Goal: Information Seeking & Learning: Learn about a topic

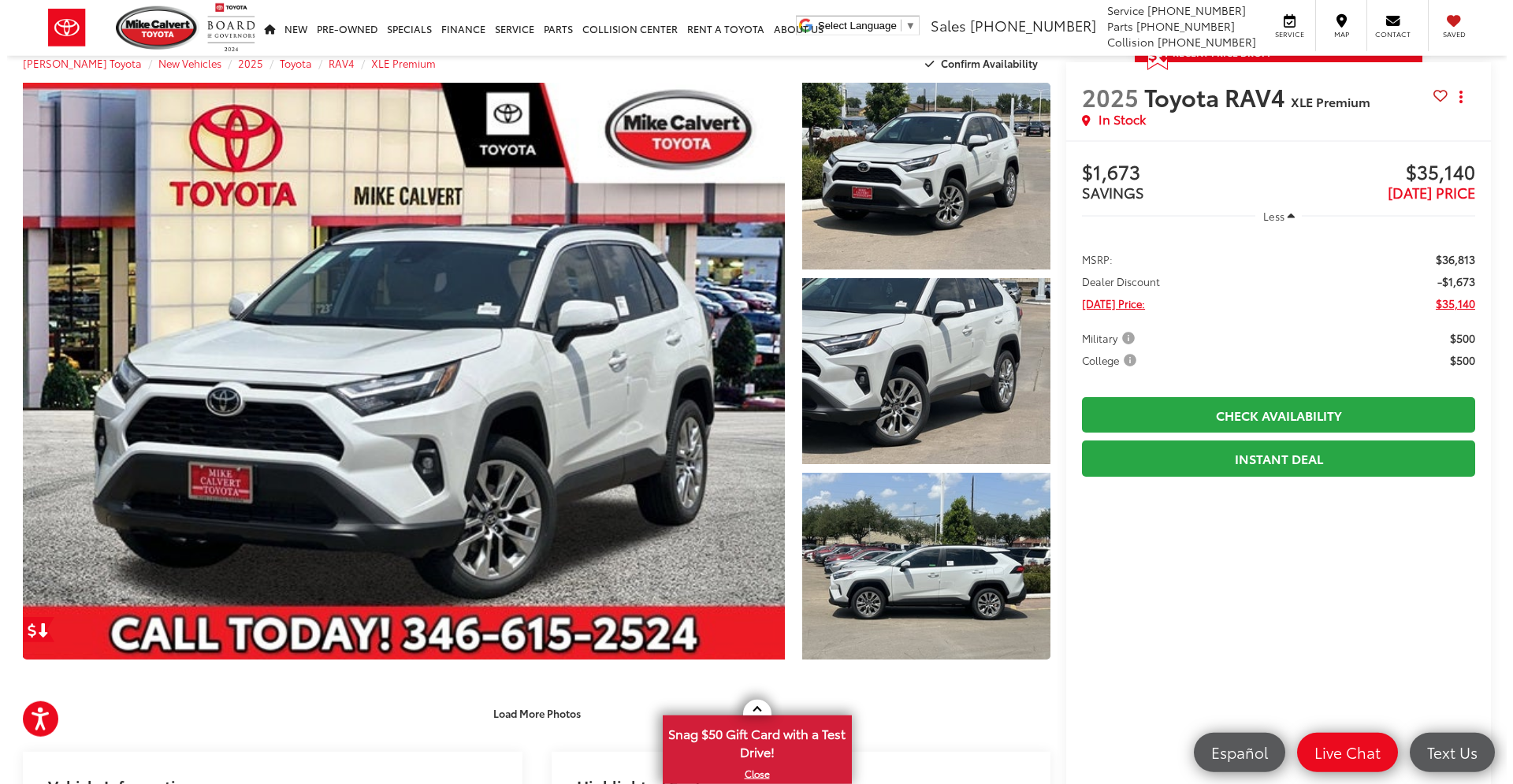
scroll to position [10, 0]
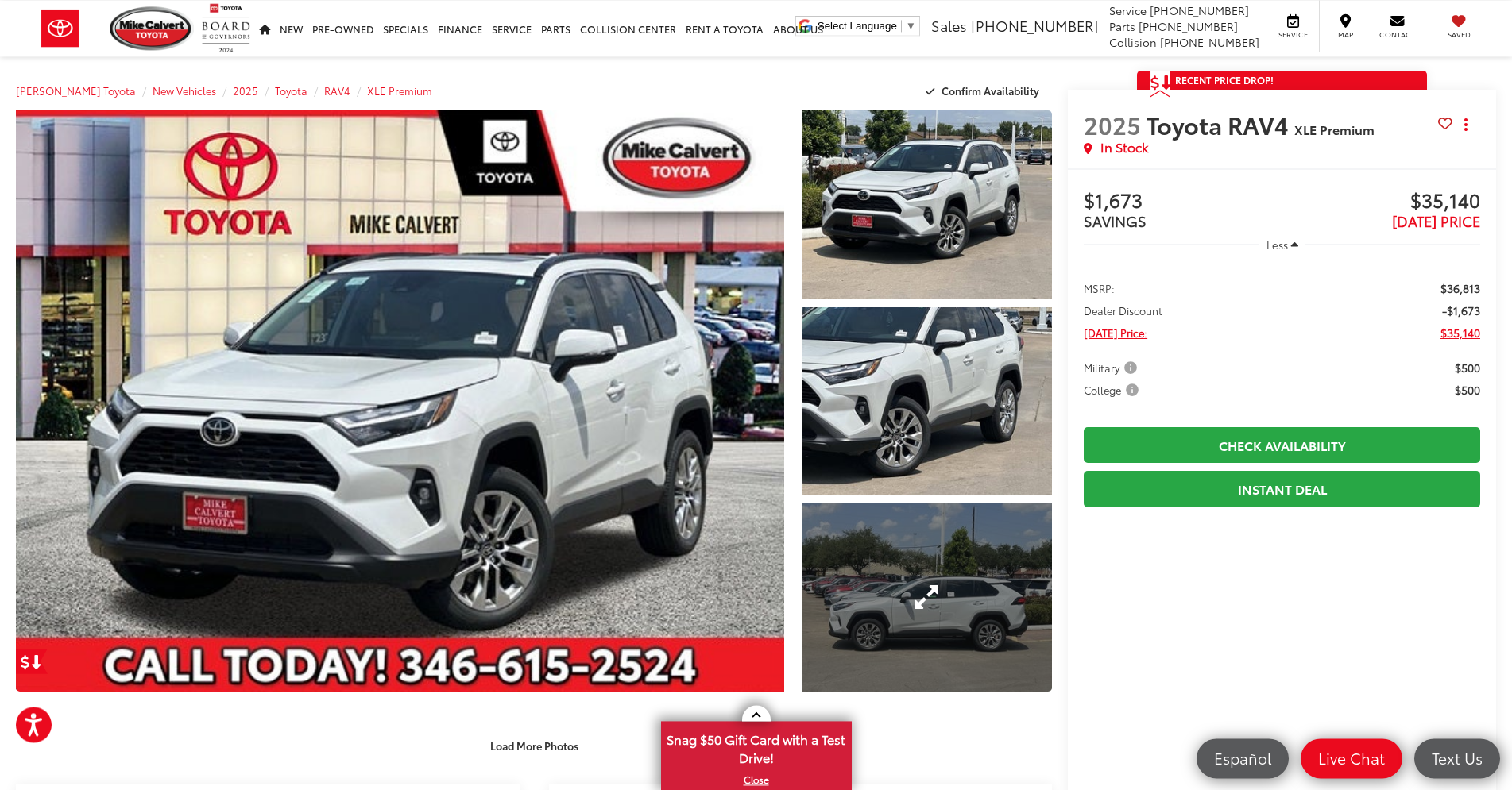
click at [958, 609] on link "Expand Photo 3" at bounding box center [927, 598] width 251 height 189
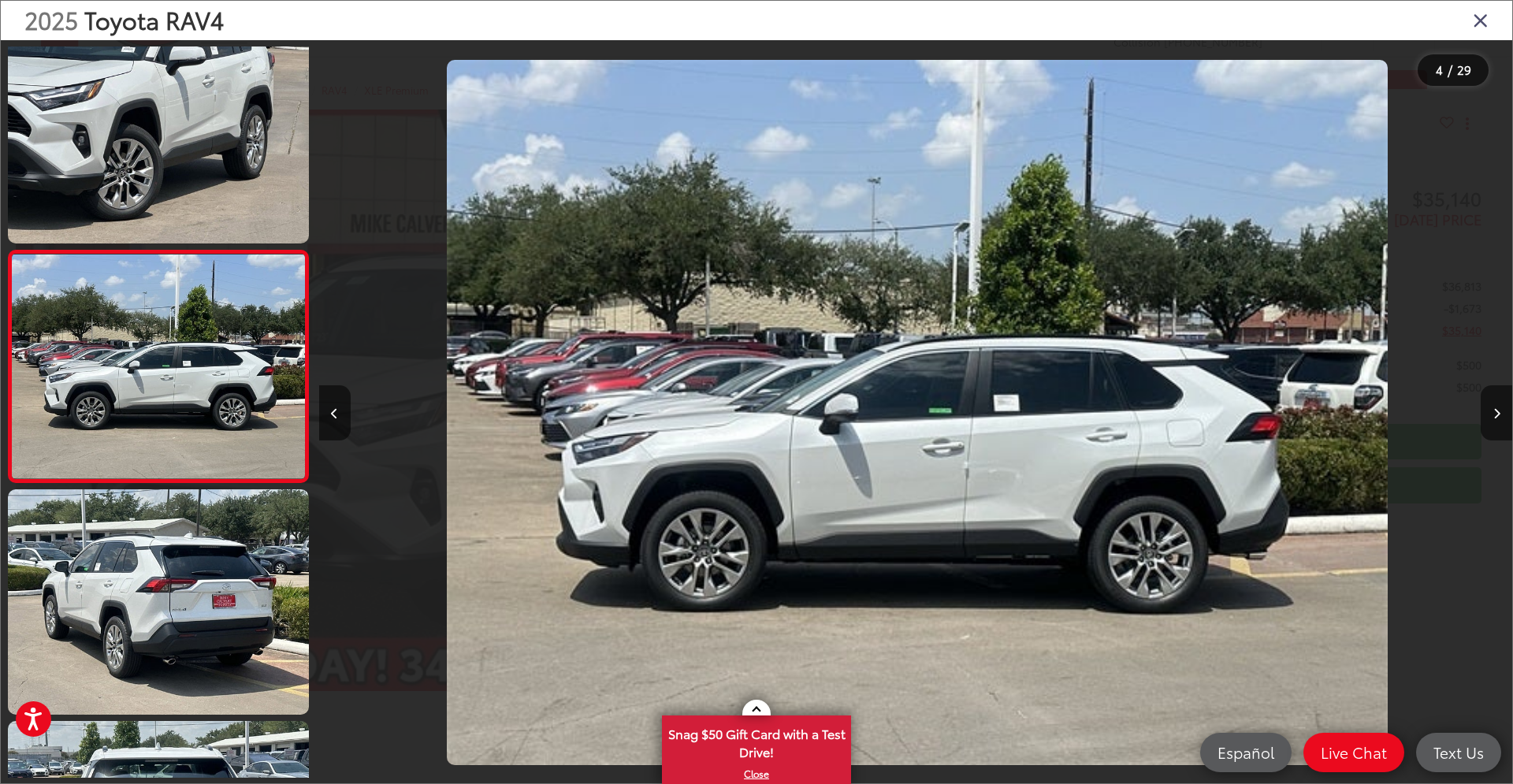
scroll to position [0, 3581]
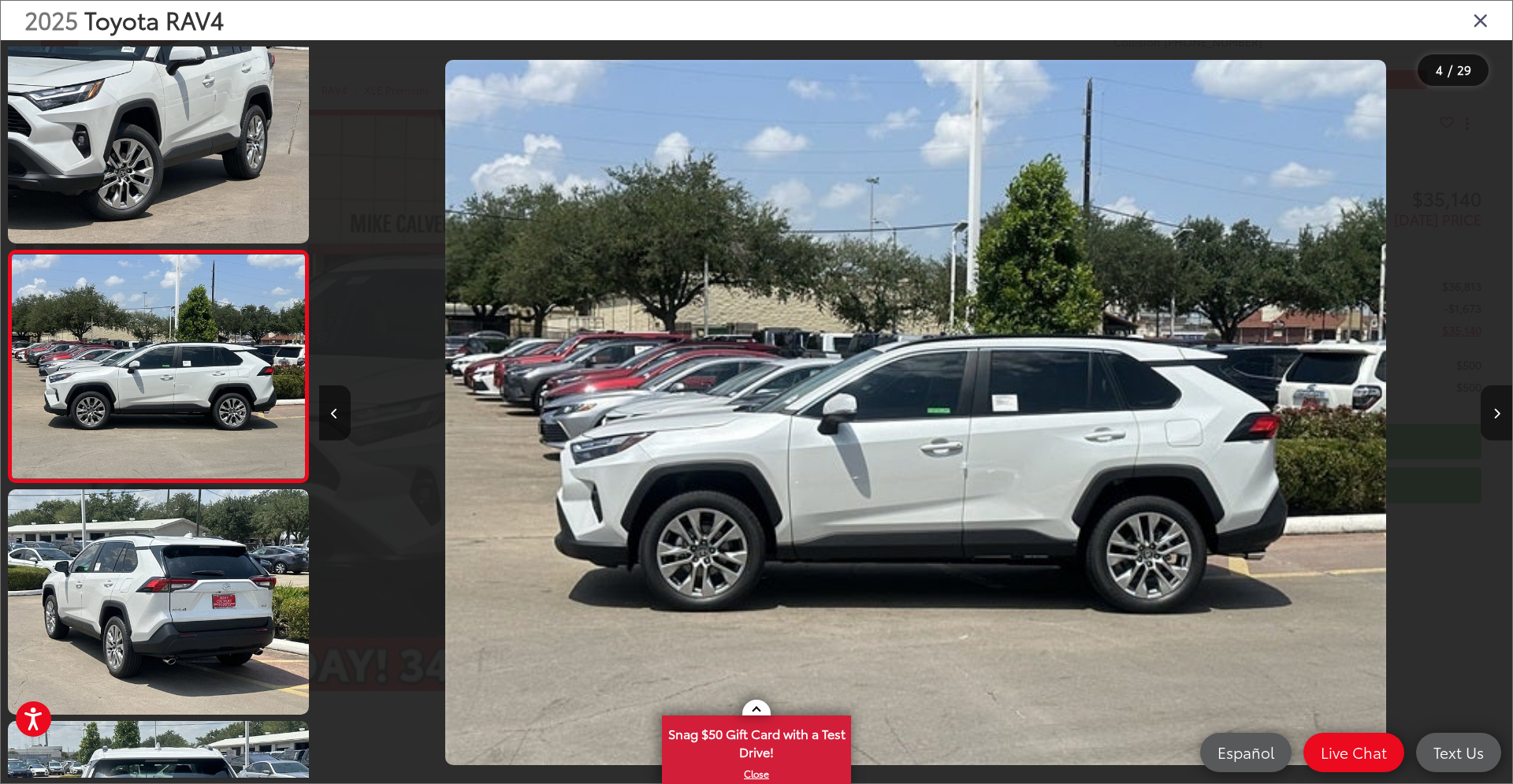
click at [1492, 407] on button "Next image" at bounding box center [1497, 412] width 31 height 55
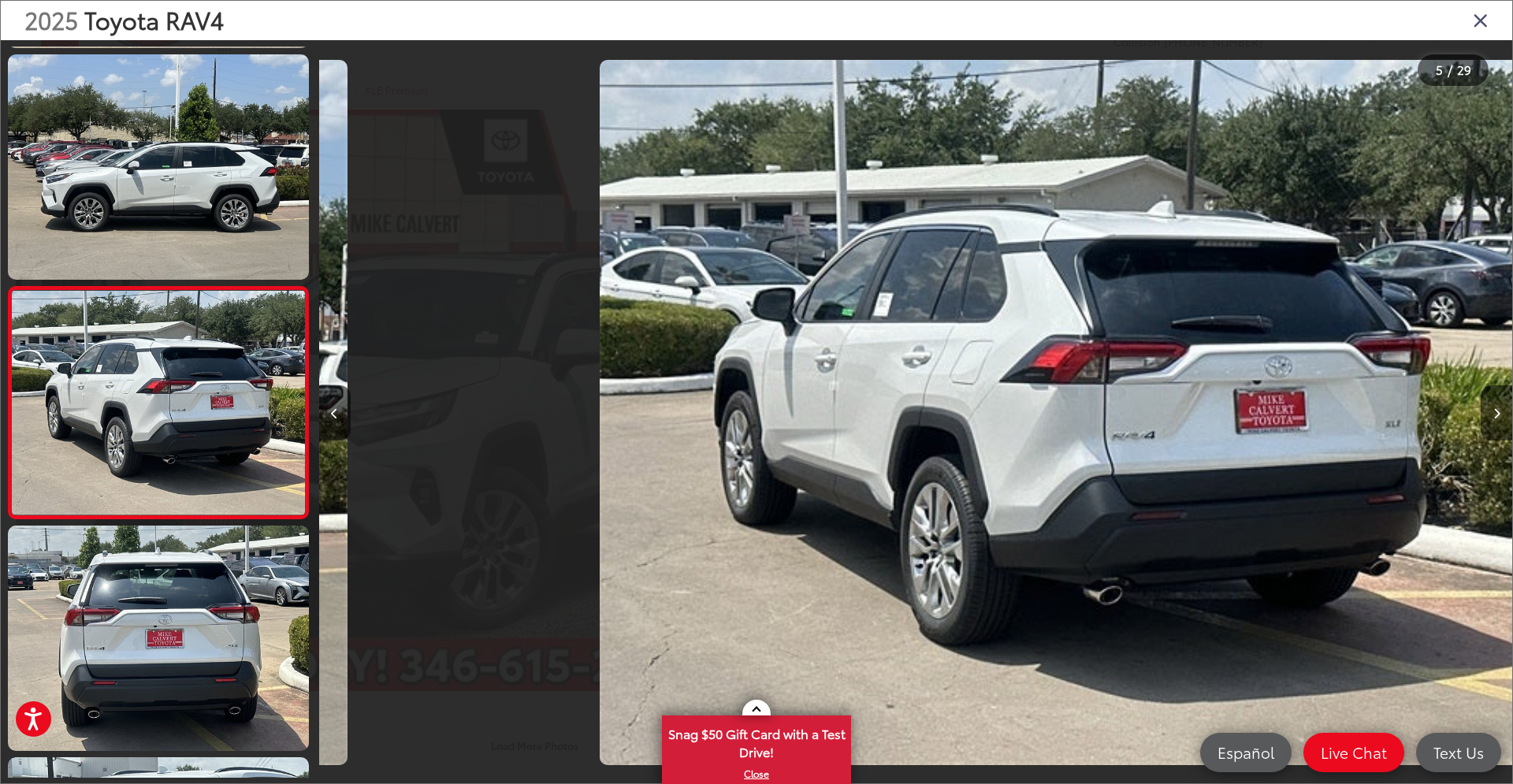
scroll to position [0, 4784]
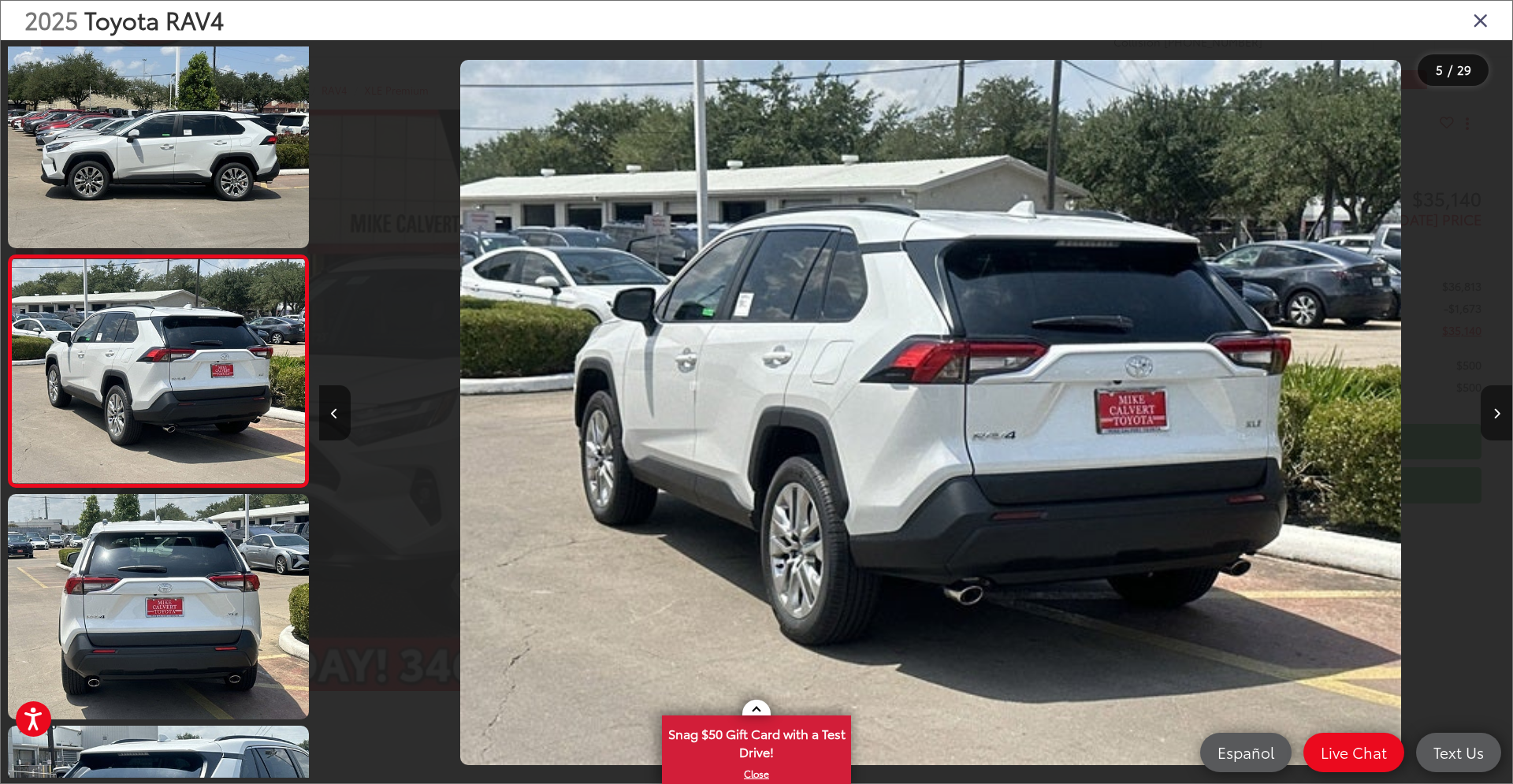
click at [1492, 407] on button "Next image" at bounding box center [1497, 412] width 31 height 55
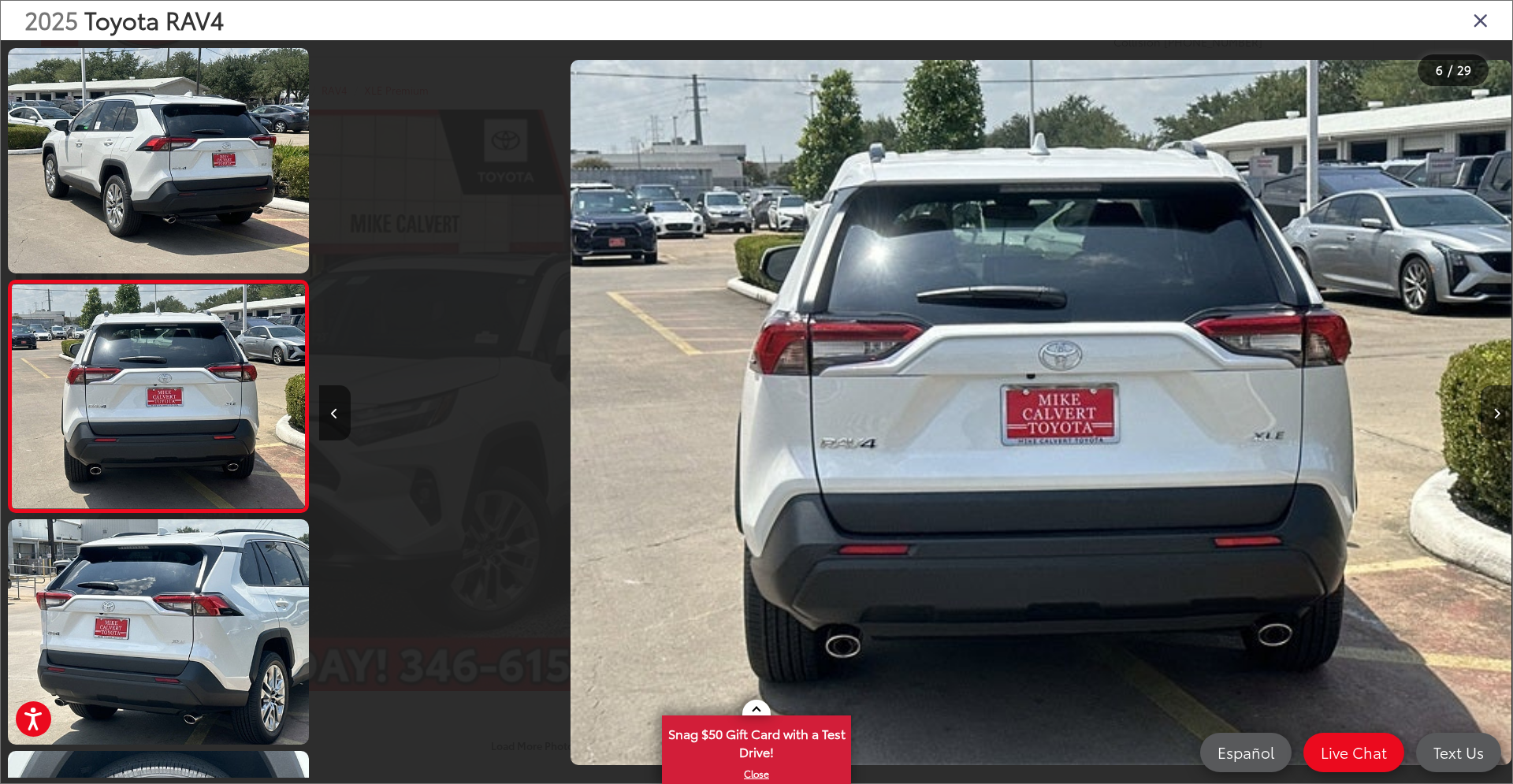
scroll to position [0, 5963]
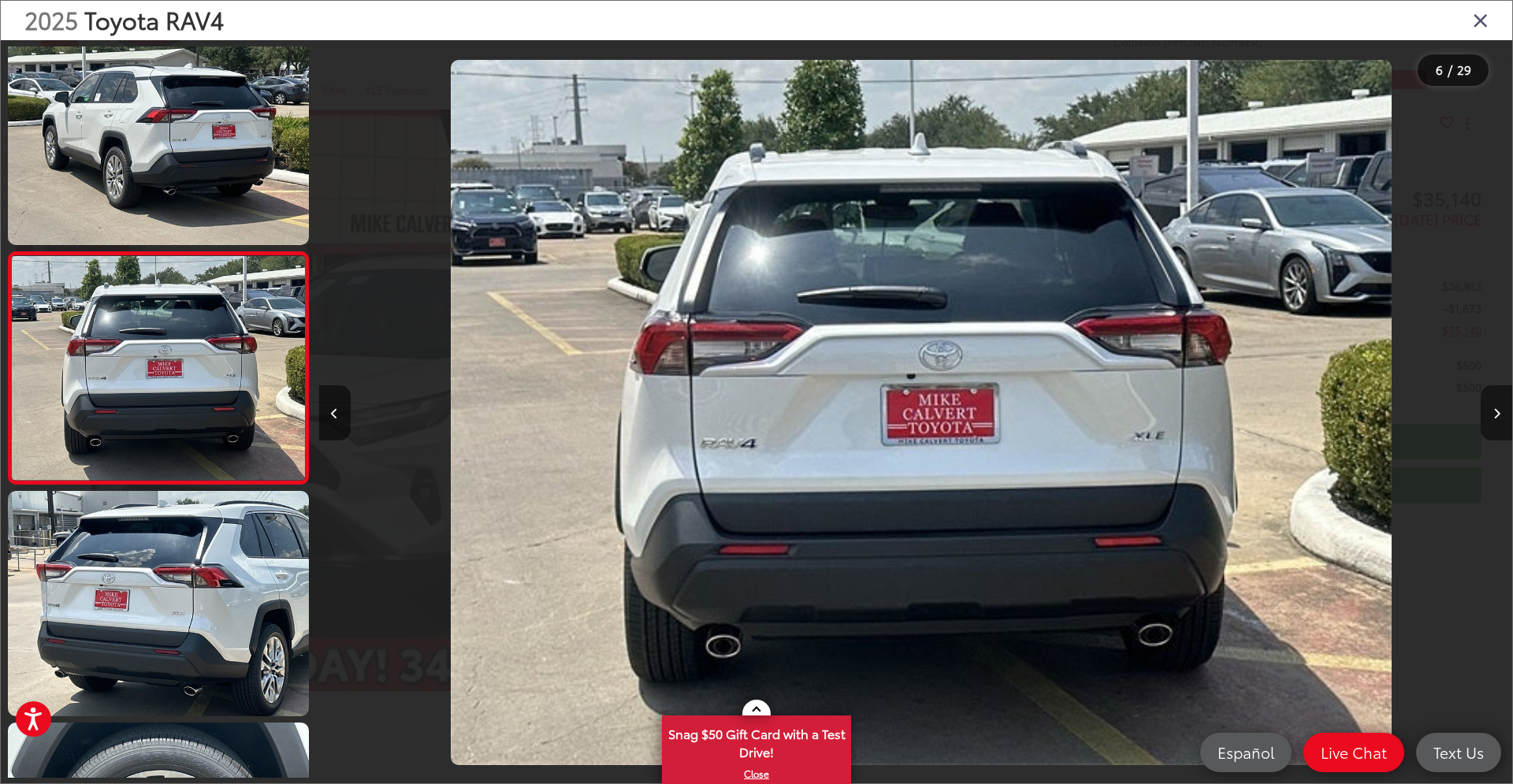
click at [1492, 407] on button "Next image" at bounding box center [1497, 412] width 31 height 55
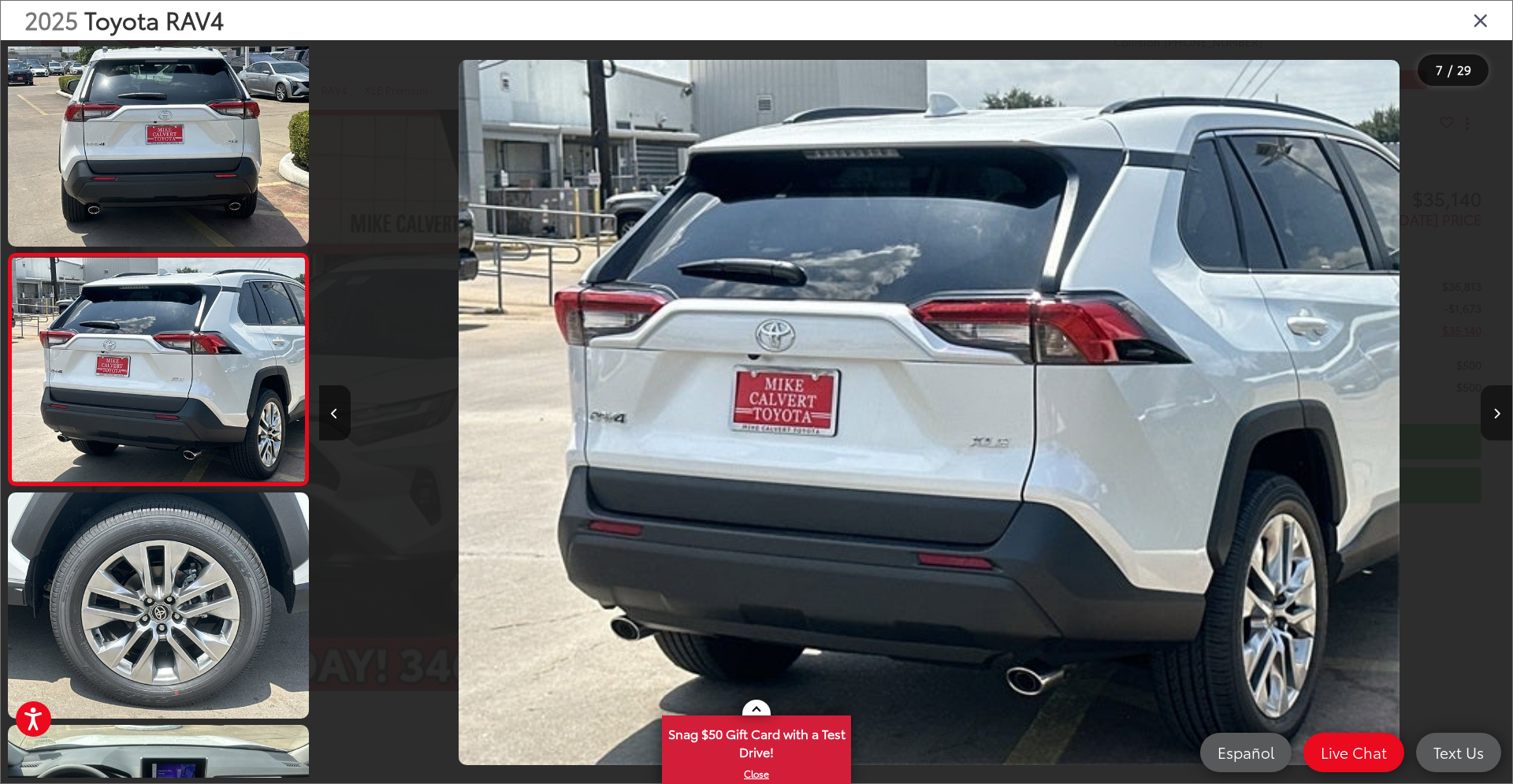
scroll to position [1189, 0]
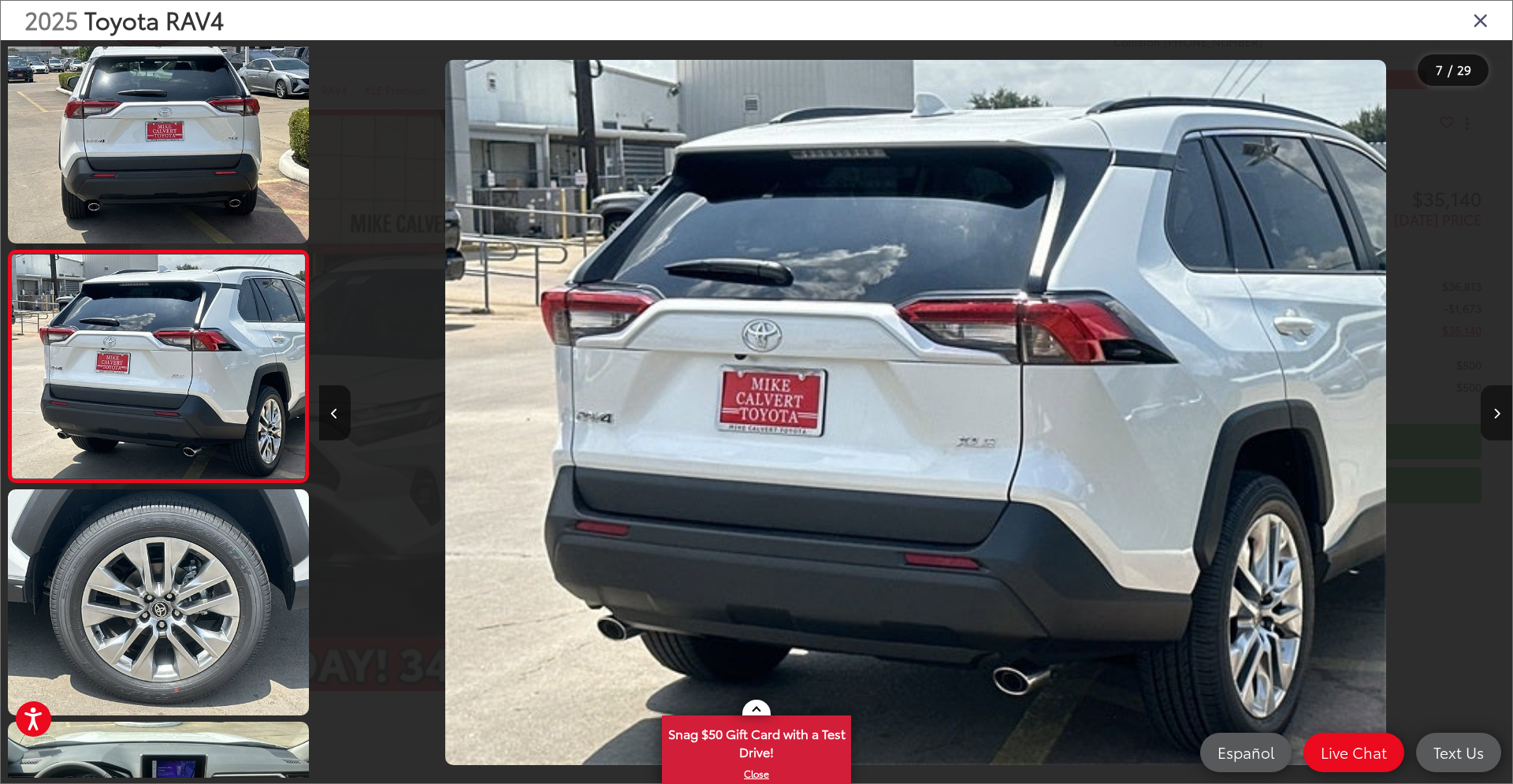
click at [1492, 406] on button "Next image" at bounding box center [1497, 412] width 31 height 55
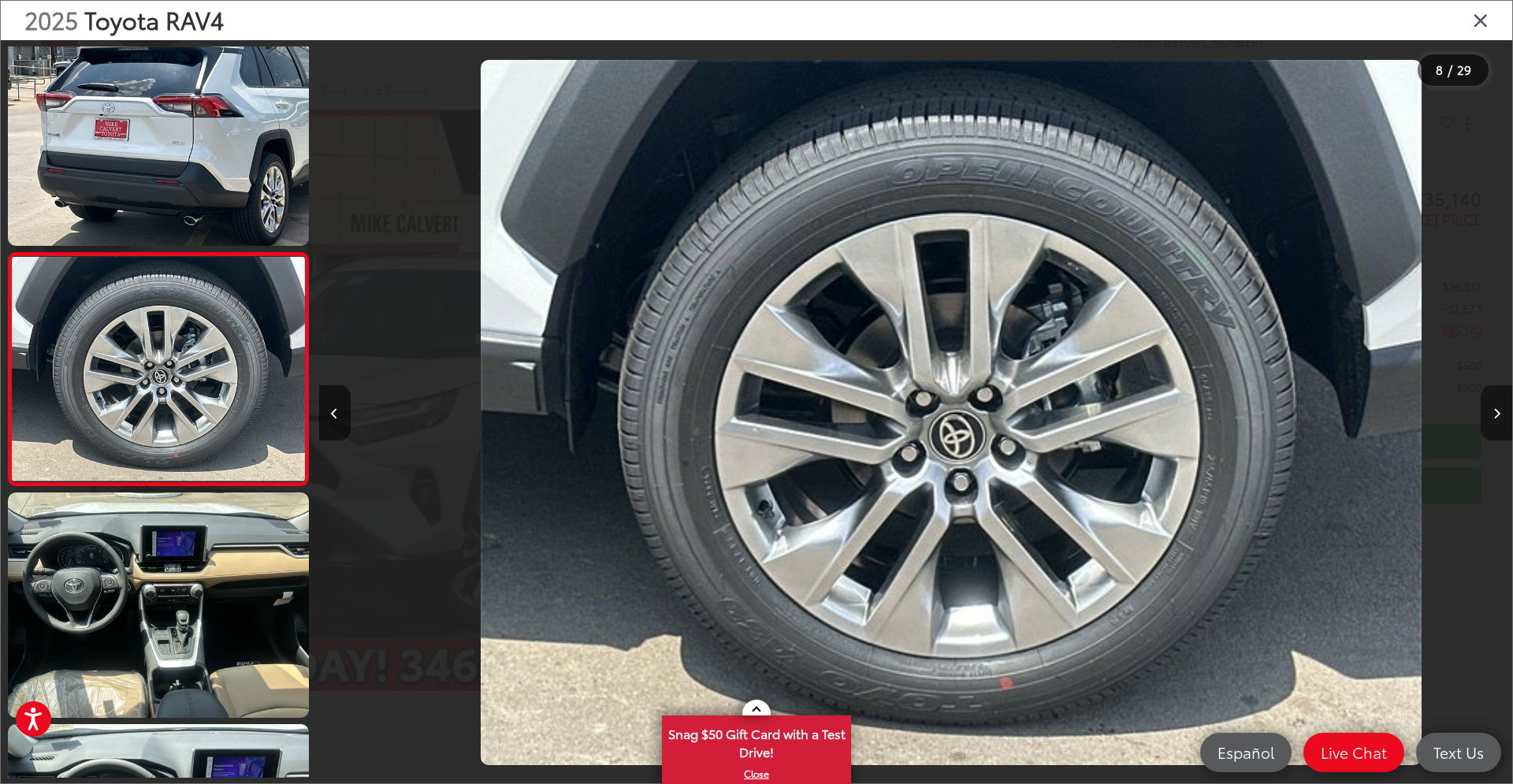
scroll to position [0, 0]
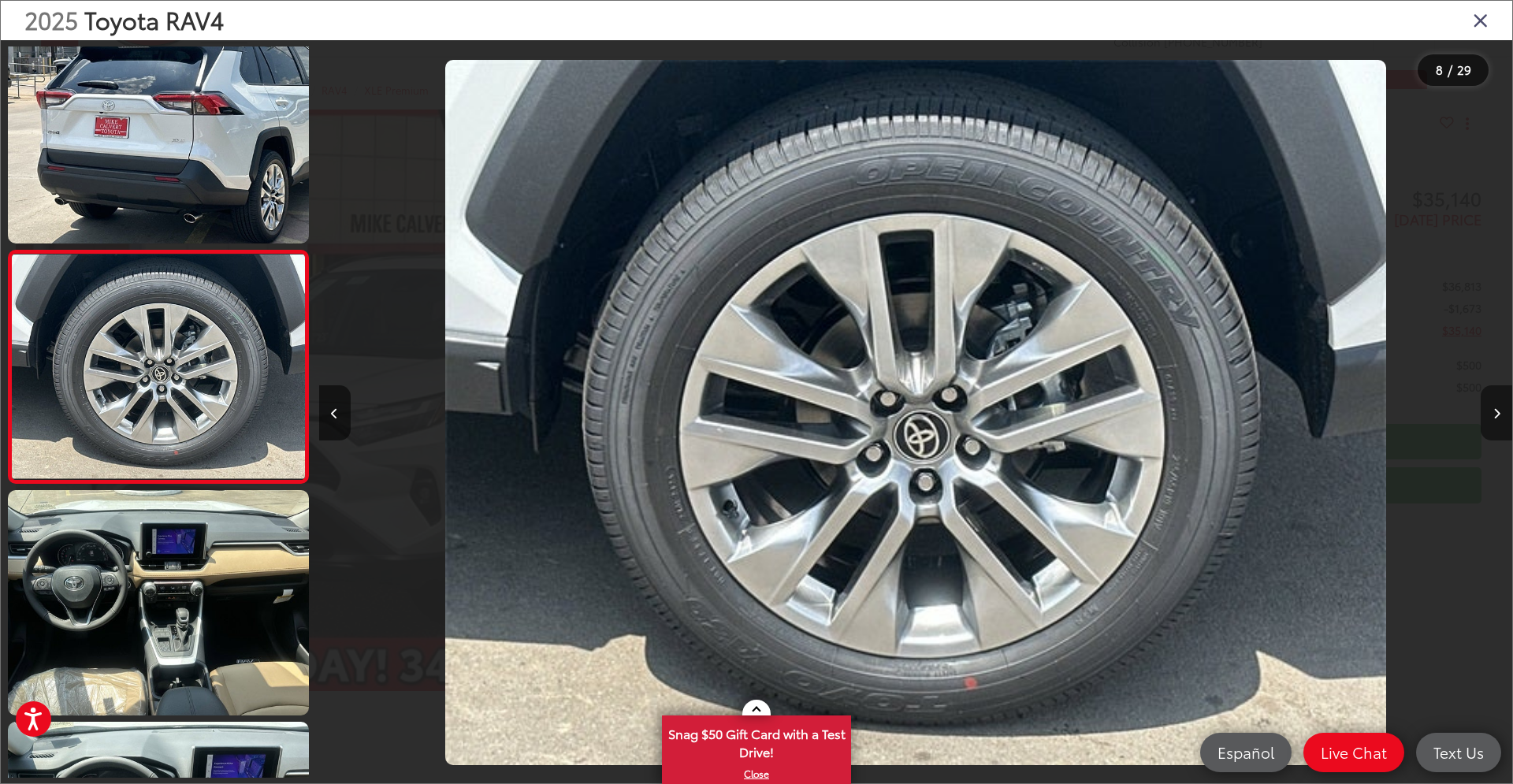
click at [1492, 405] on button "Next image" at bounding box center [1497, 412] width 31 height 55
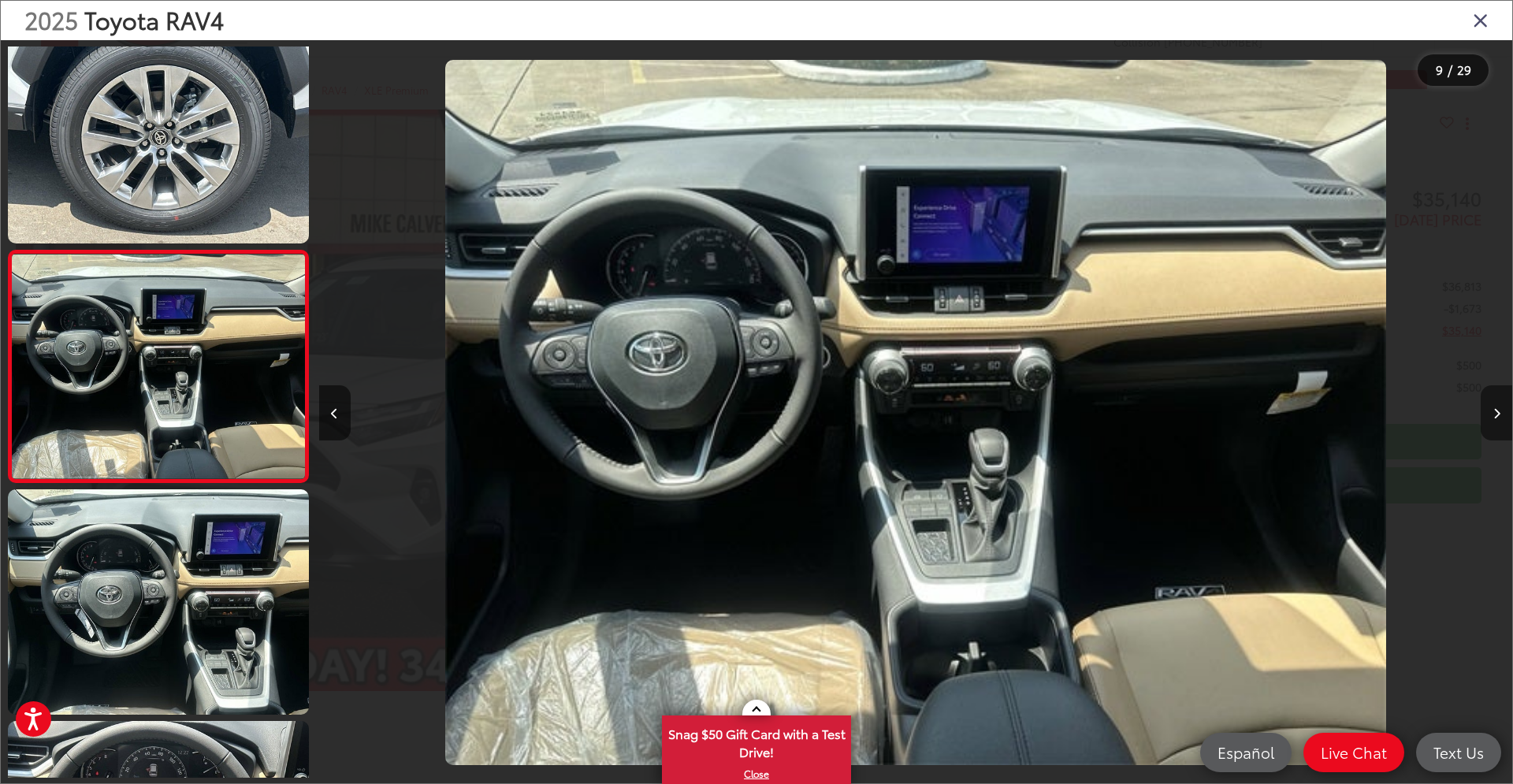
click at [1499, 409] on icon "Next image" at bounding box center [1497, 413] width 7 height 11
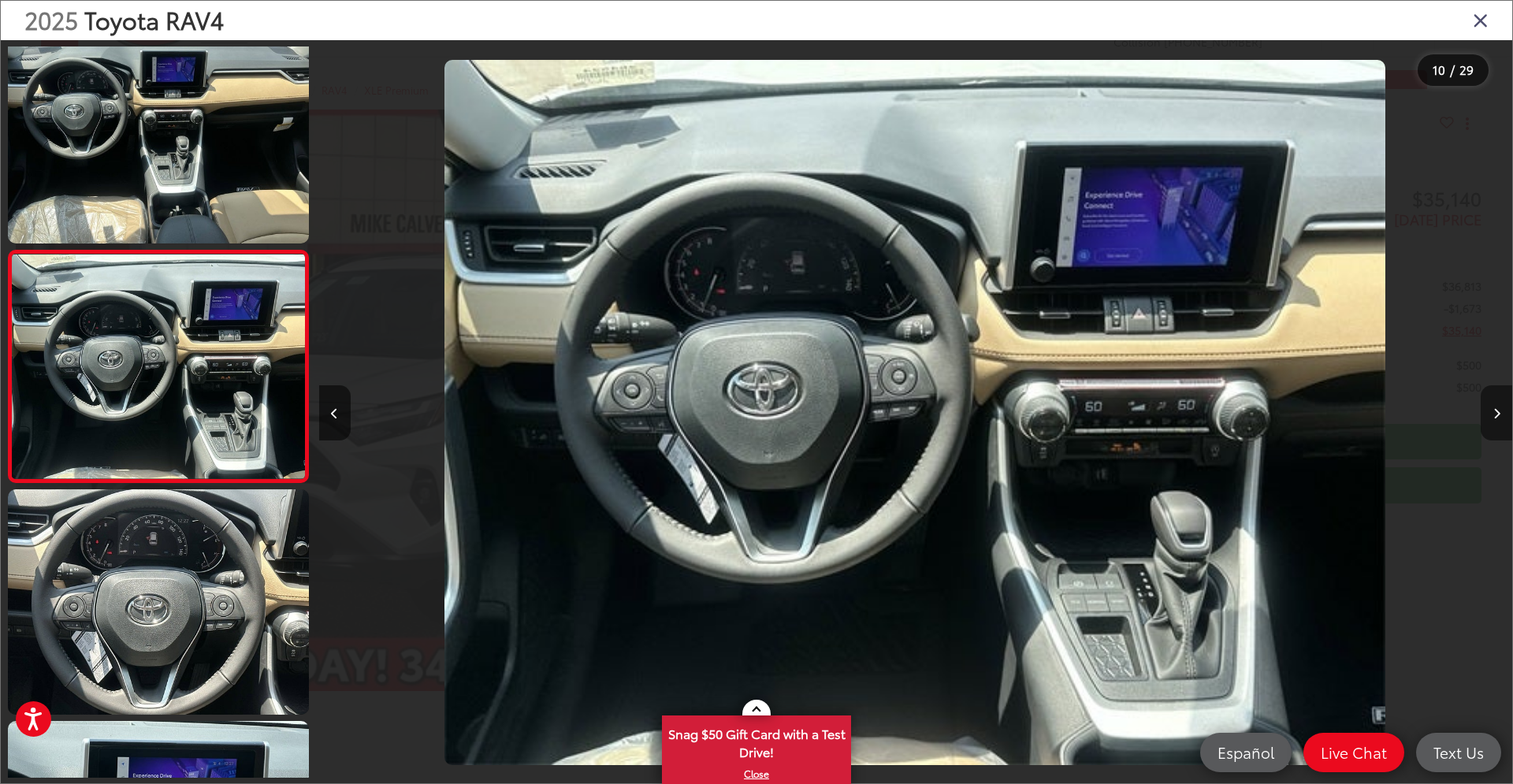
click at [1499, 409] on icon "Next image" at bounding box center [1497, 413] width 7 height 11
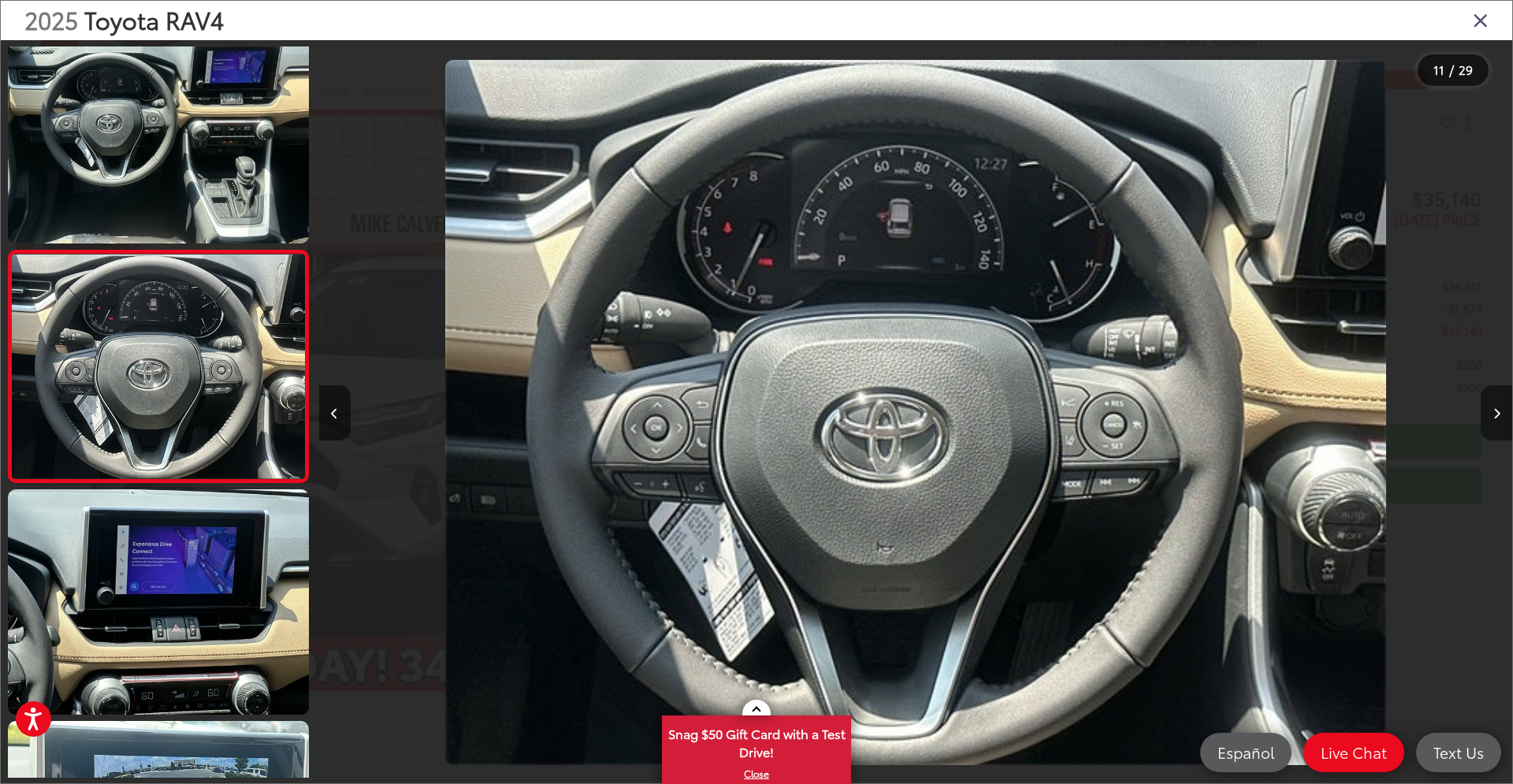
click at [1499, 409] on icon "Next image" at bounding box center [1497, 413] width 7 height 11
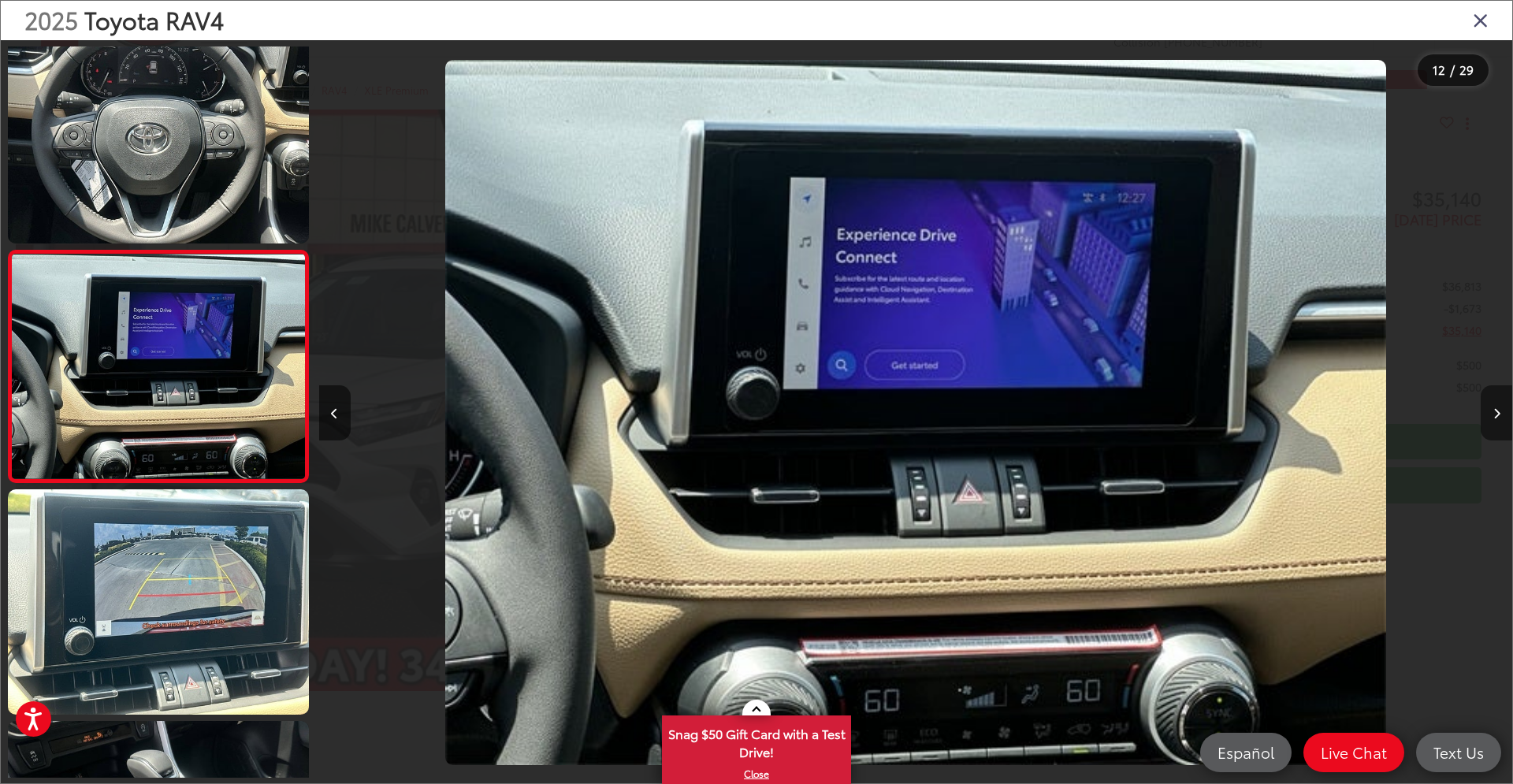
click at [1499, 409] on icon "Next image" at bounding box center [1497, 413] width 7 height 11
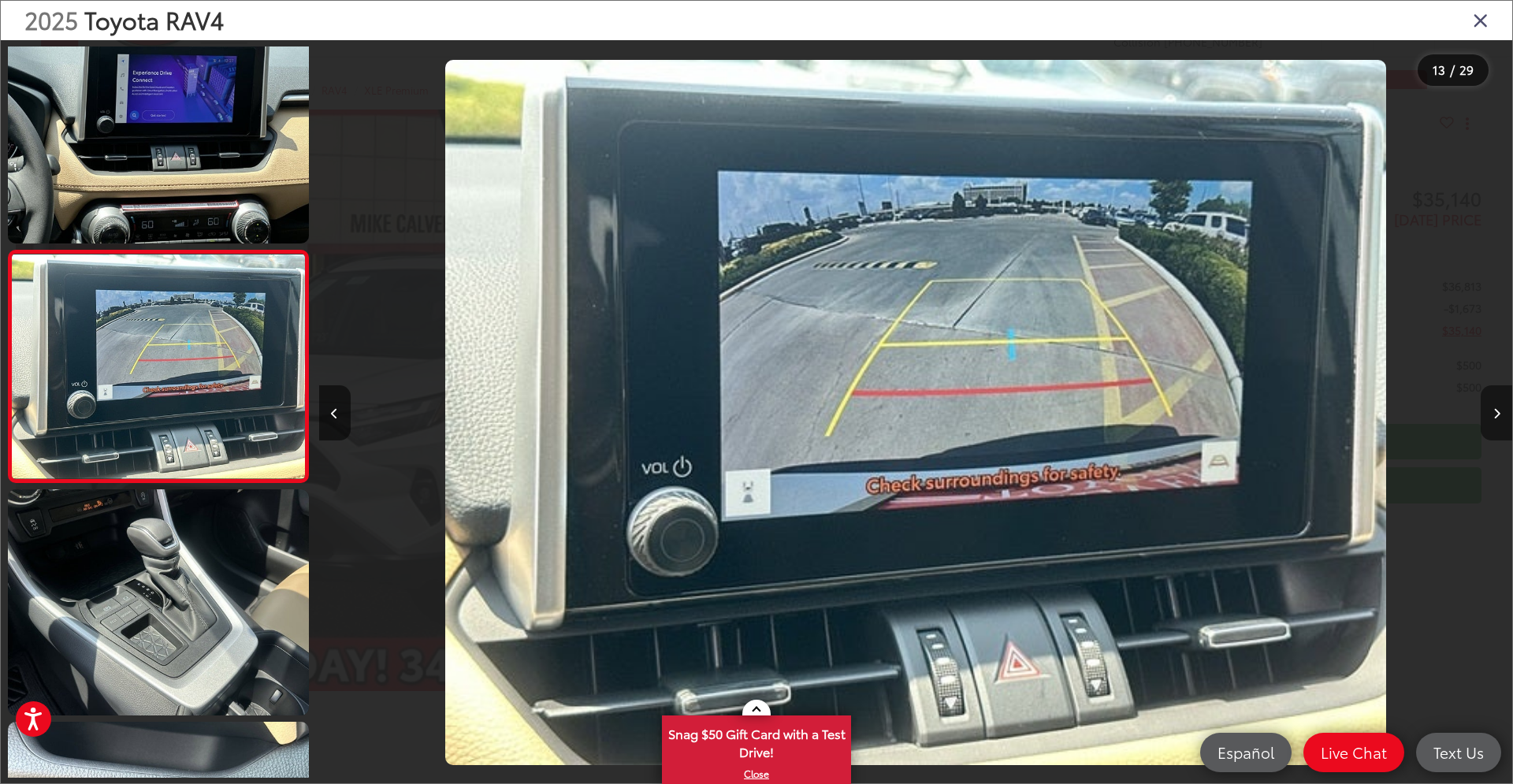
click at [1497, 409] on icon "Next image" at bounding box center [1497, 413] width 7 height 11
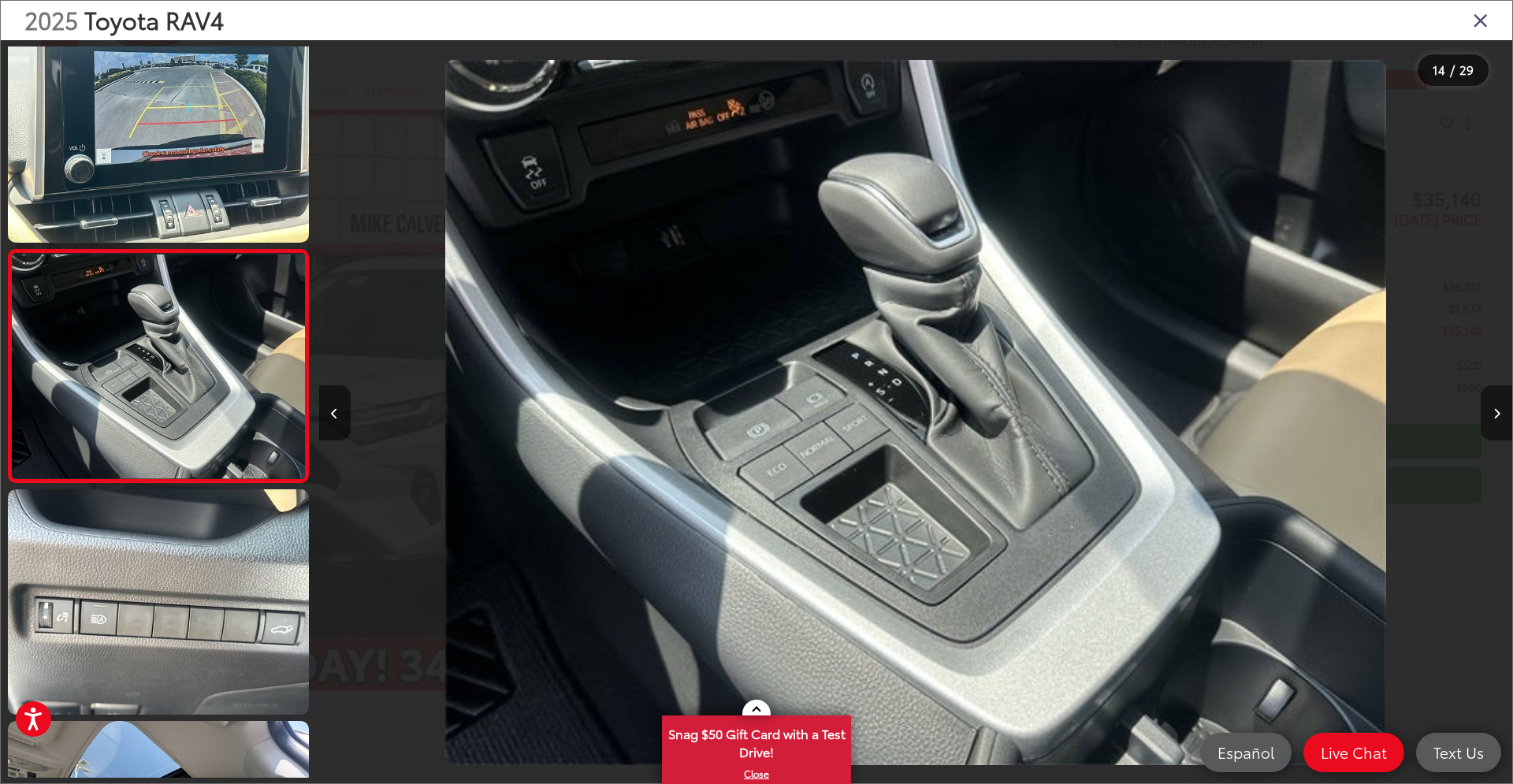
click at [1492, 410] on button "Next image" at bounding box center [1497, 412] width 31 height 55
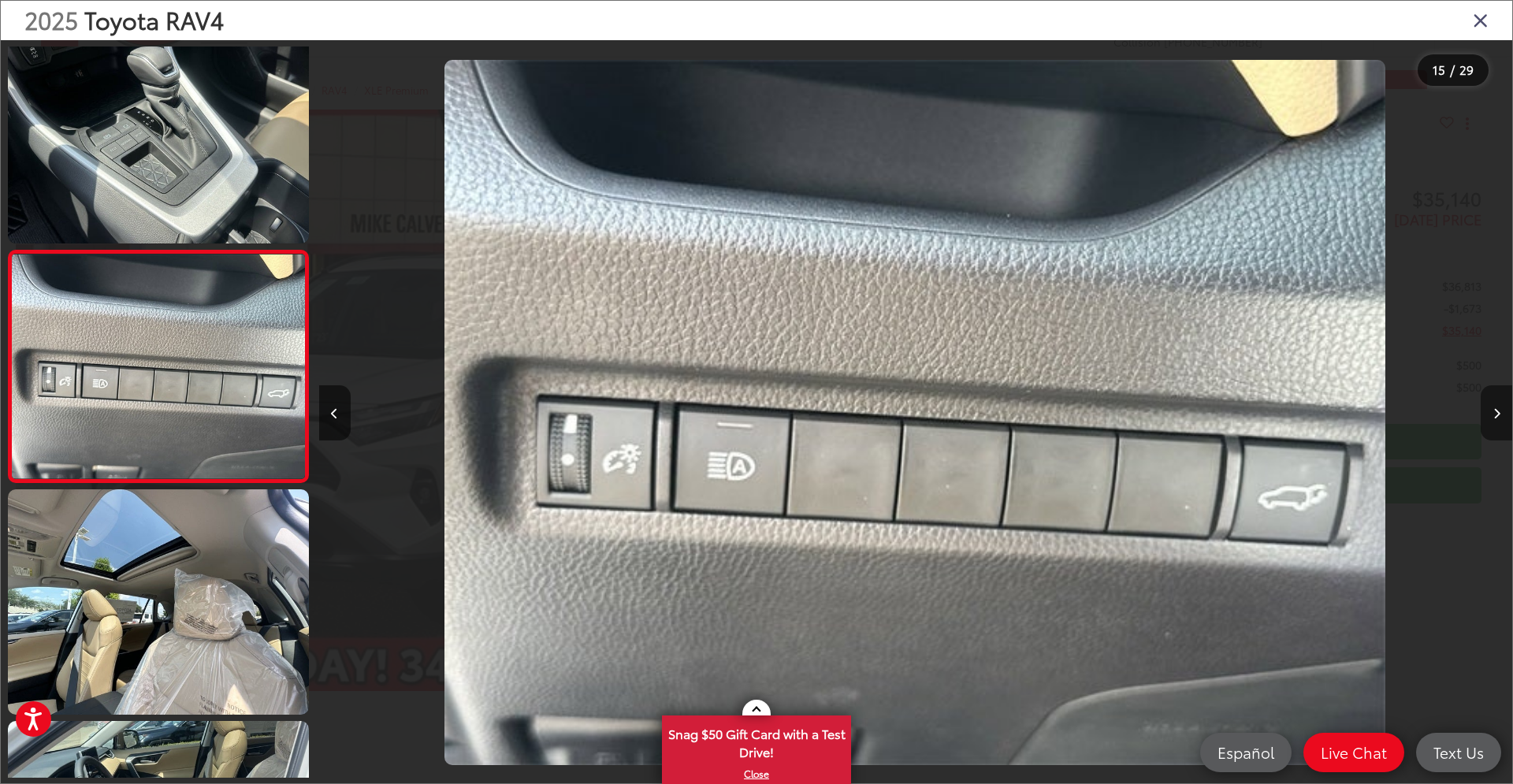
click at [1492, 410] on button "Next image" at bounding box center [1497, 412] width 31 height 55
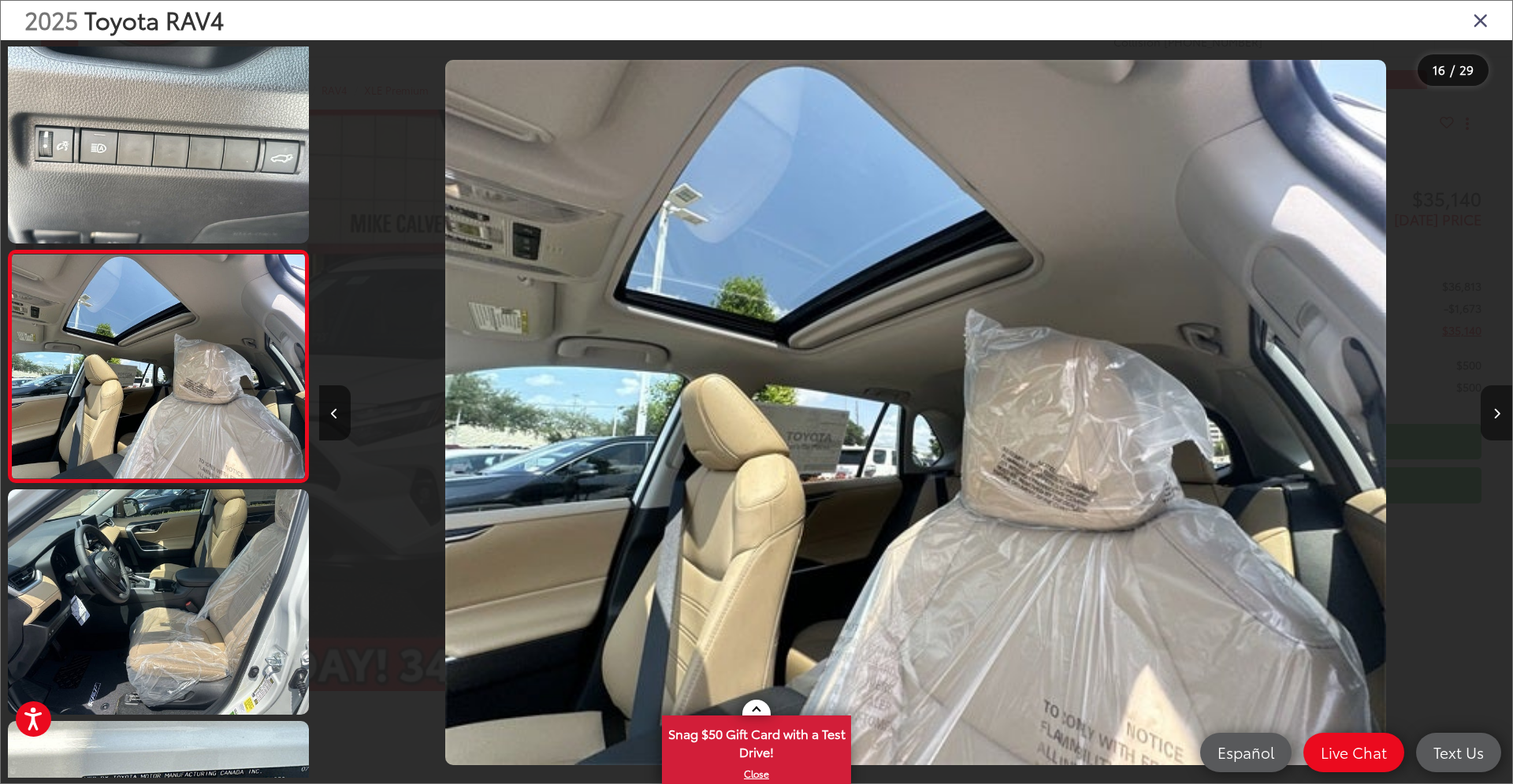
click at [1488, 411] on button "Next image" at bounding box center [1497, 412] width 31 height 55
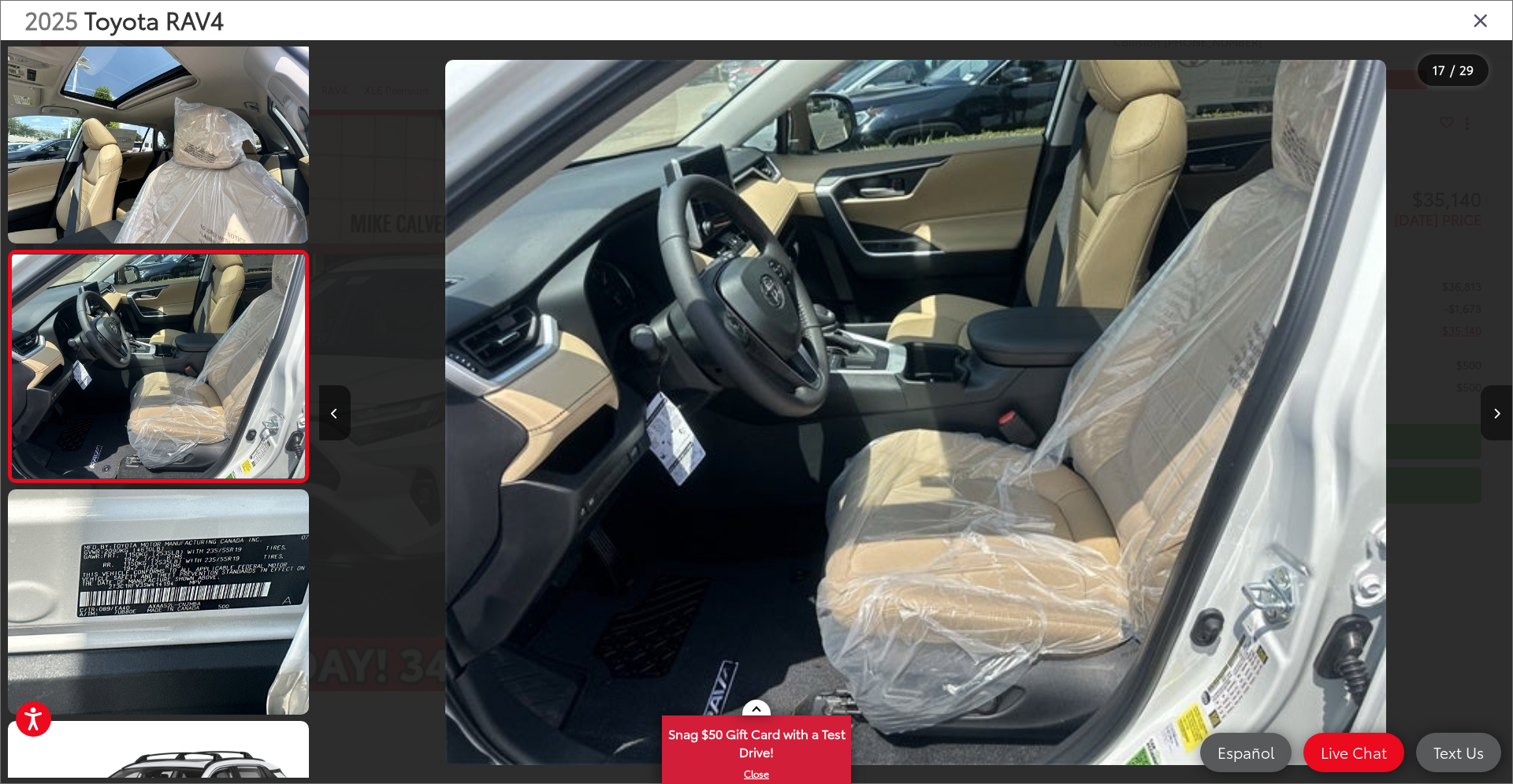
click at [1483, 410] on button "Next image" at bounding box center [1497, 412] width 31 height 55
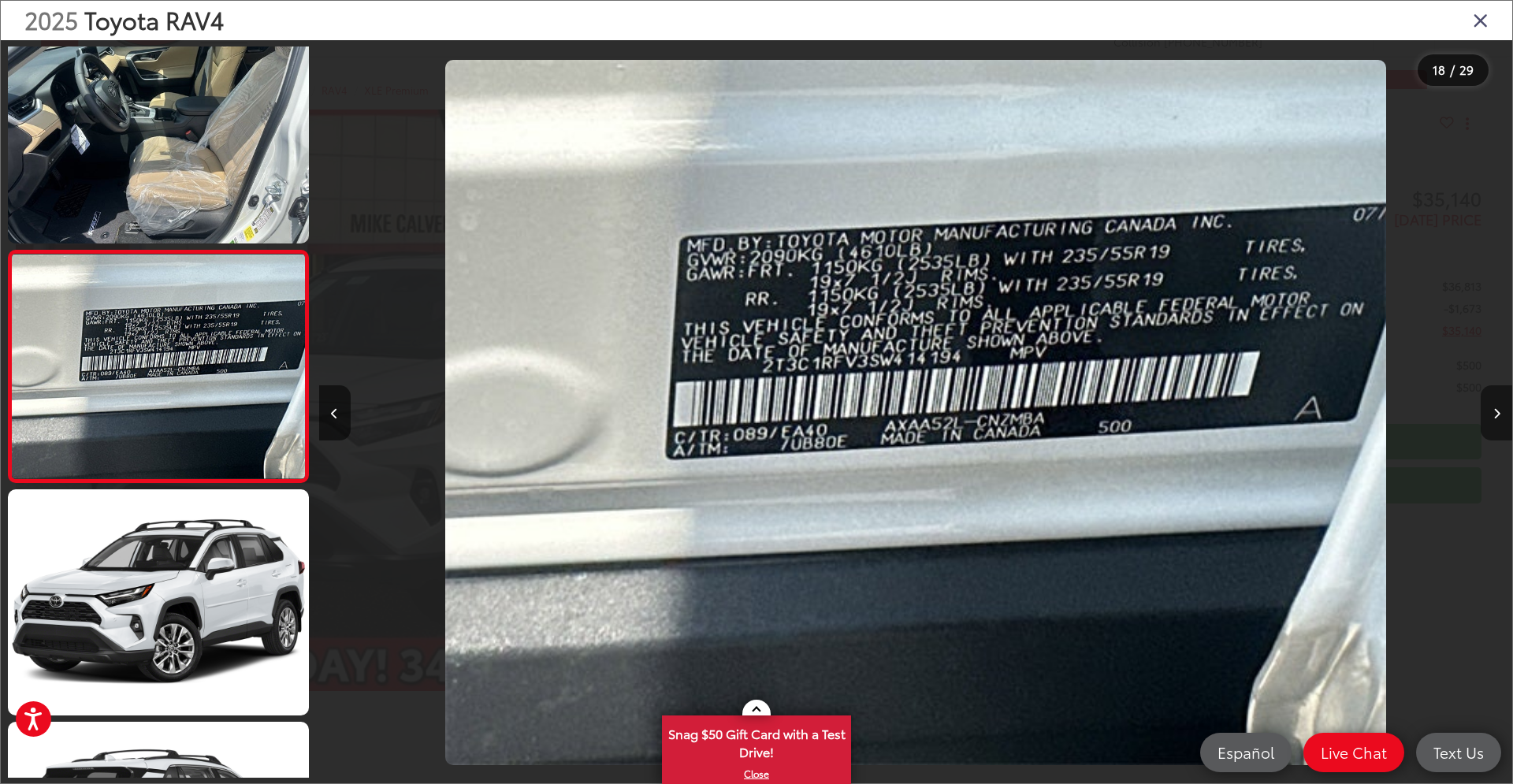
click at [1492, 412] on button "Next image" at bounding box center [1497, 412] width 31 height 55
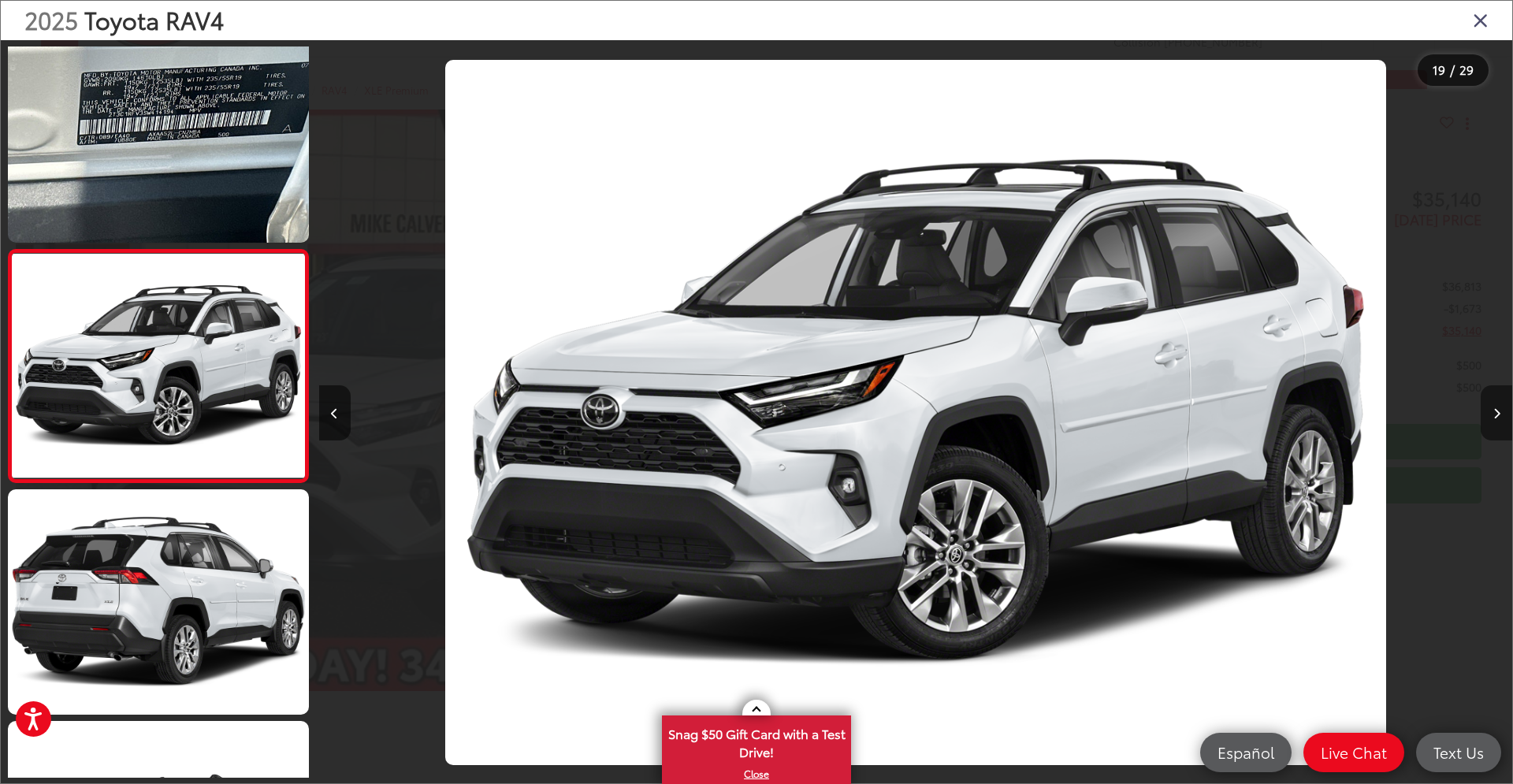
click at [1492, 412] on button "Next image" at bounding box center [1497, 412] width 31 height 55
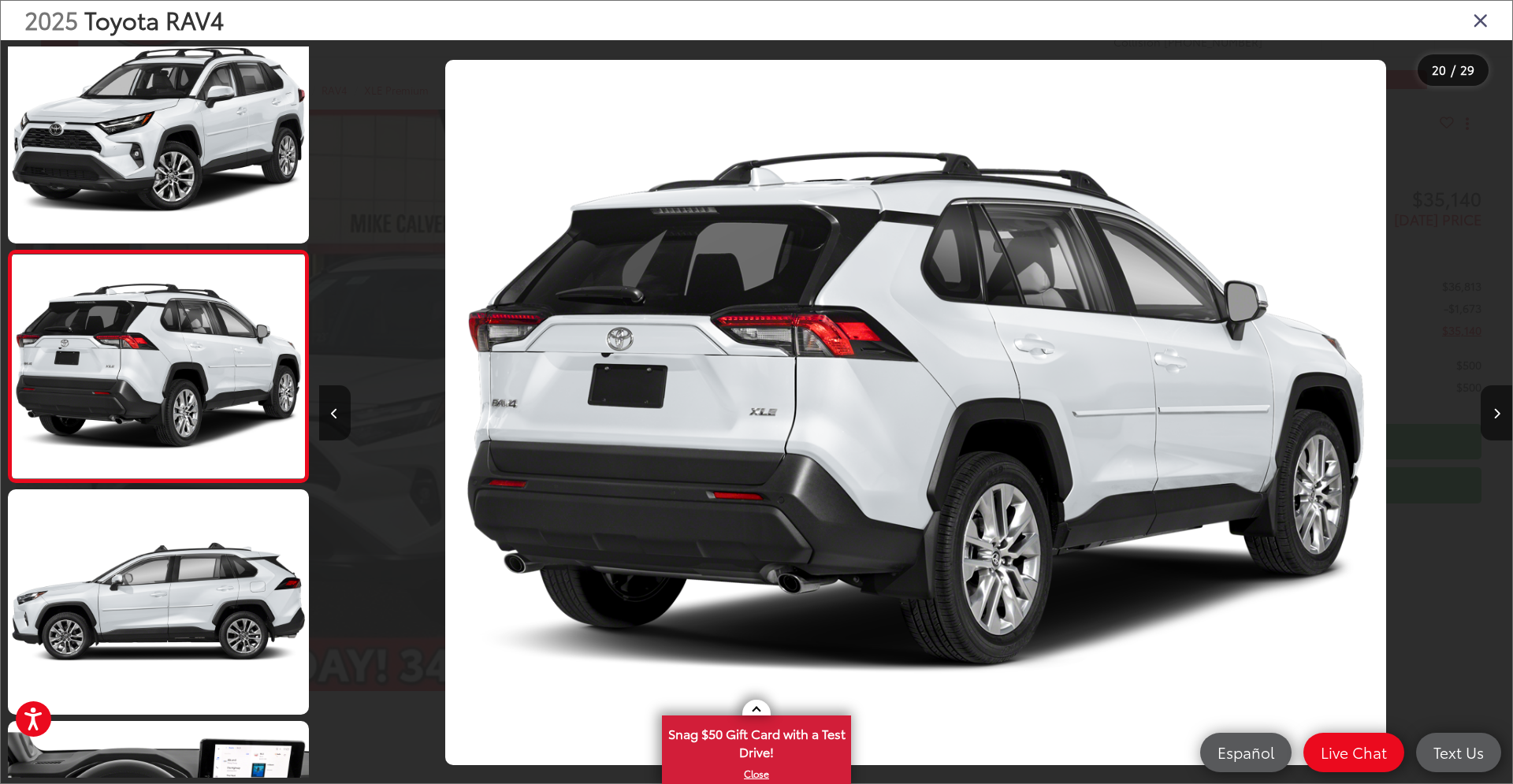
click at [1479, 25] on icon "Close gallery" at bounding box center [1480, 20] width 16 height 21
